Goal: Task Accomplishment & Management: Use online tool/utility

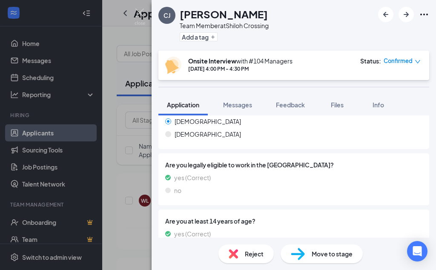
scroll to position [517, 0]
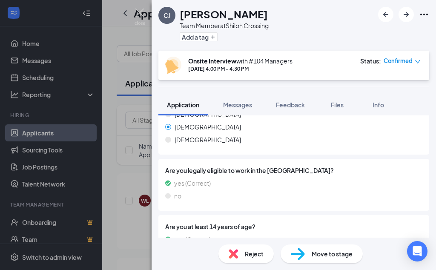
click at [239, 254] on div "Reject" at bounding box center [245, 253] width 55 height 19
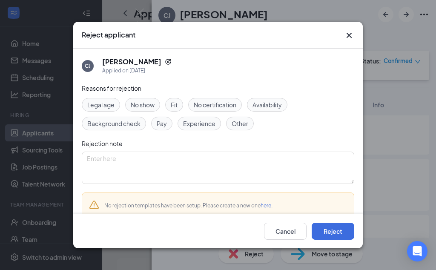
click at [104, 105] on span "Legal age" at bounding box center [100, 104] width 27 height 9
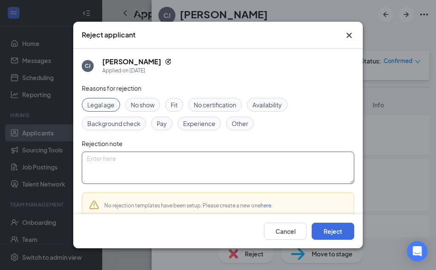
click at [98, 161] on textarea at bounding box center [218, 168] width 272 height 32
type textarea "have to be 16 to work here sorry"
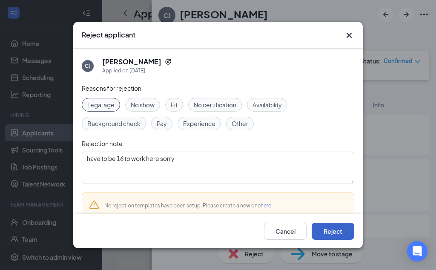
click at [337, 231] on button "Reject" at bounding box center [333, 231] width 43 height 17
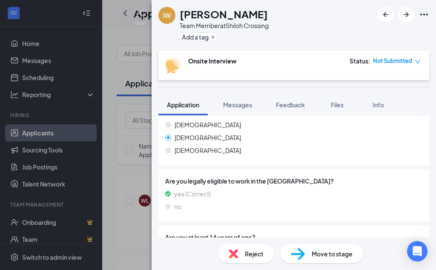
scroll to position [515, 0]
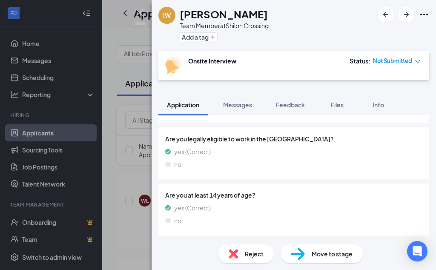
click at [232, 255] on img at bounding box center [233, 253] width 9 height 9
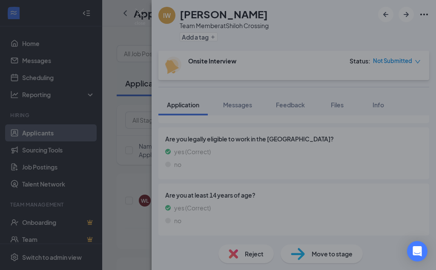
scroll to position [512, 0]
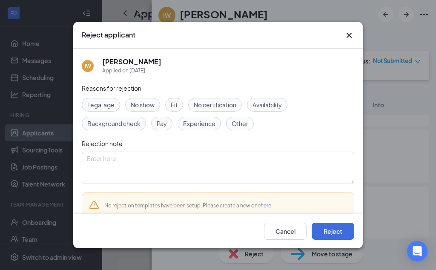
click at [104, 107] on span "Legal age" at bounding box center [100, 104] width 27 height 9
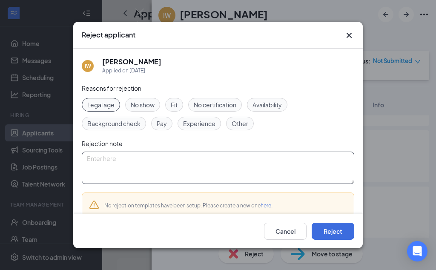
click at [101, 161] on textarea at bounding box center [218, 168] width 272 height 32
type textarea "have to be 16 to work here sorry"
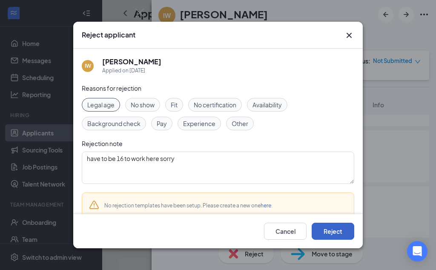
click at [332, 232] on button "Reject" at bounding box center [333, 231] width 43 height 17
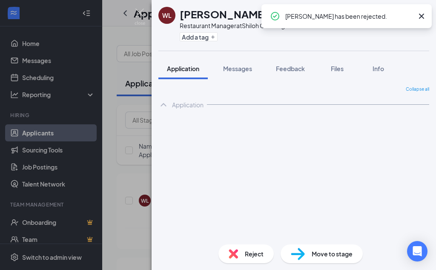
scroll to position [0, 0]
